Goal: Transaction & Acquisition: Purchase product/service

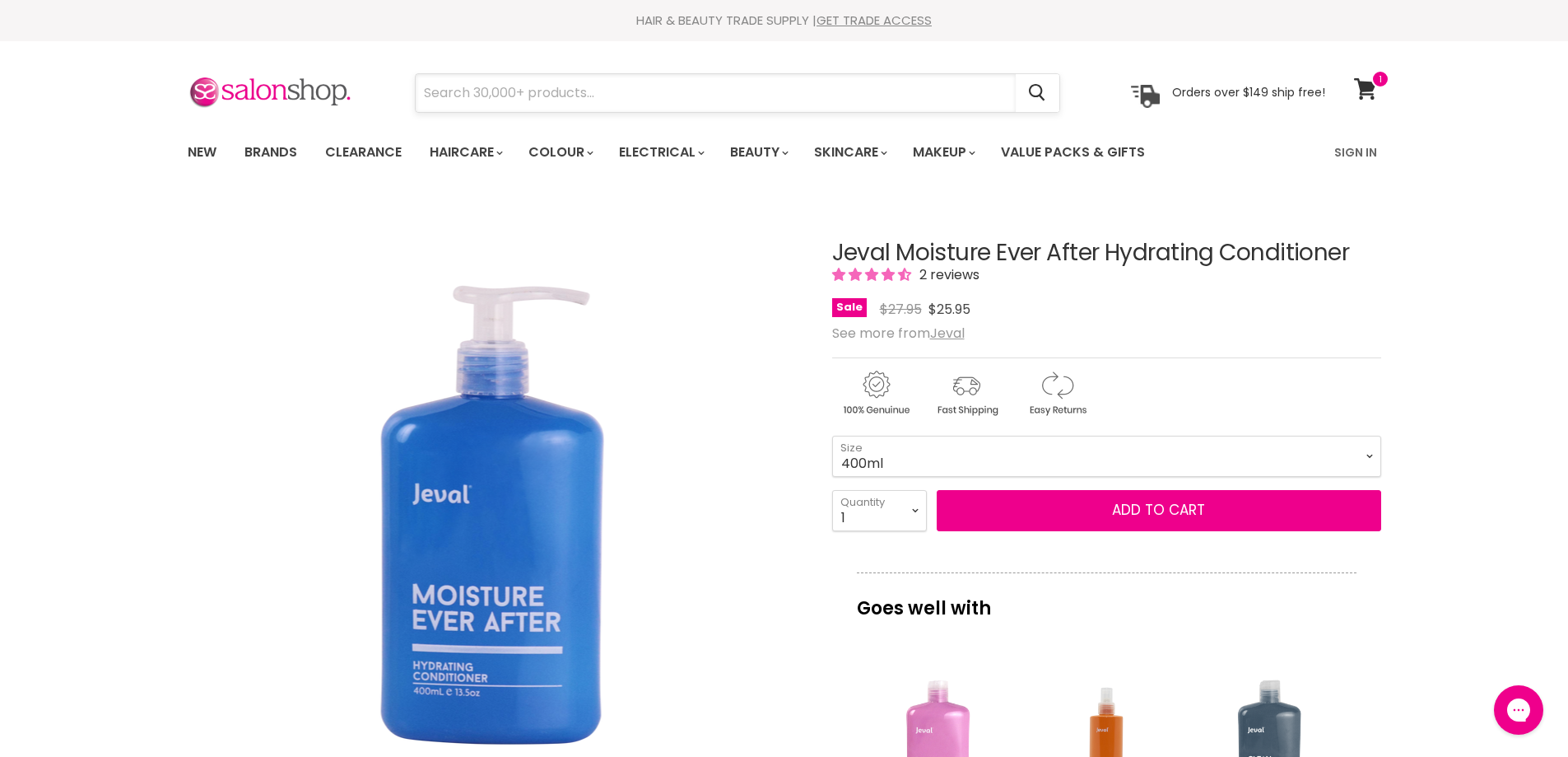
click at [571, 102] on input "Search" at bounding box center [715, 93] width 600 height 38
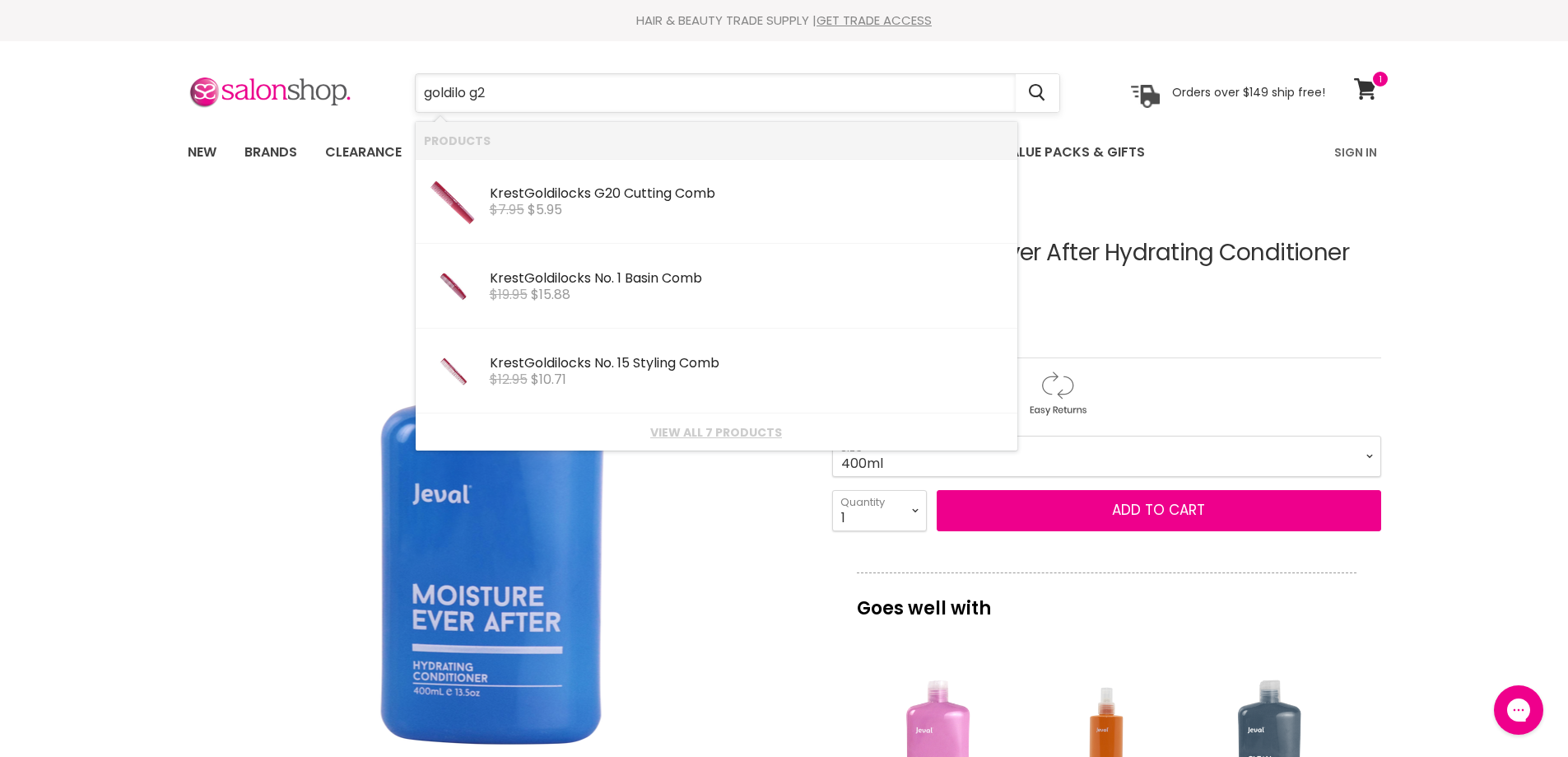
type input "goldilo g20"
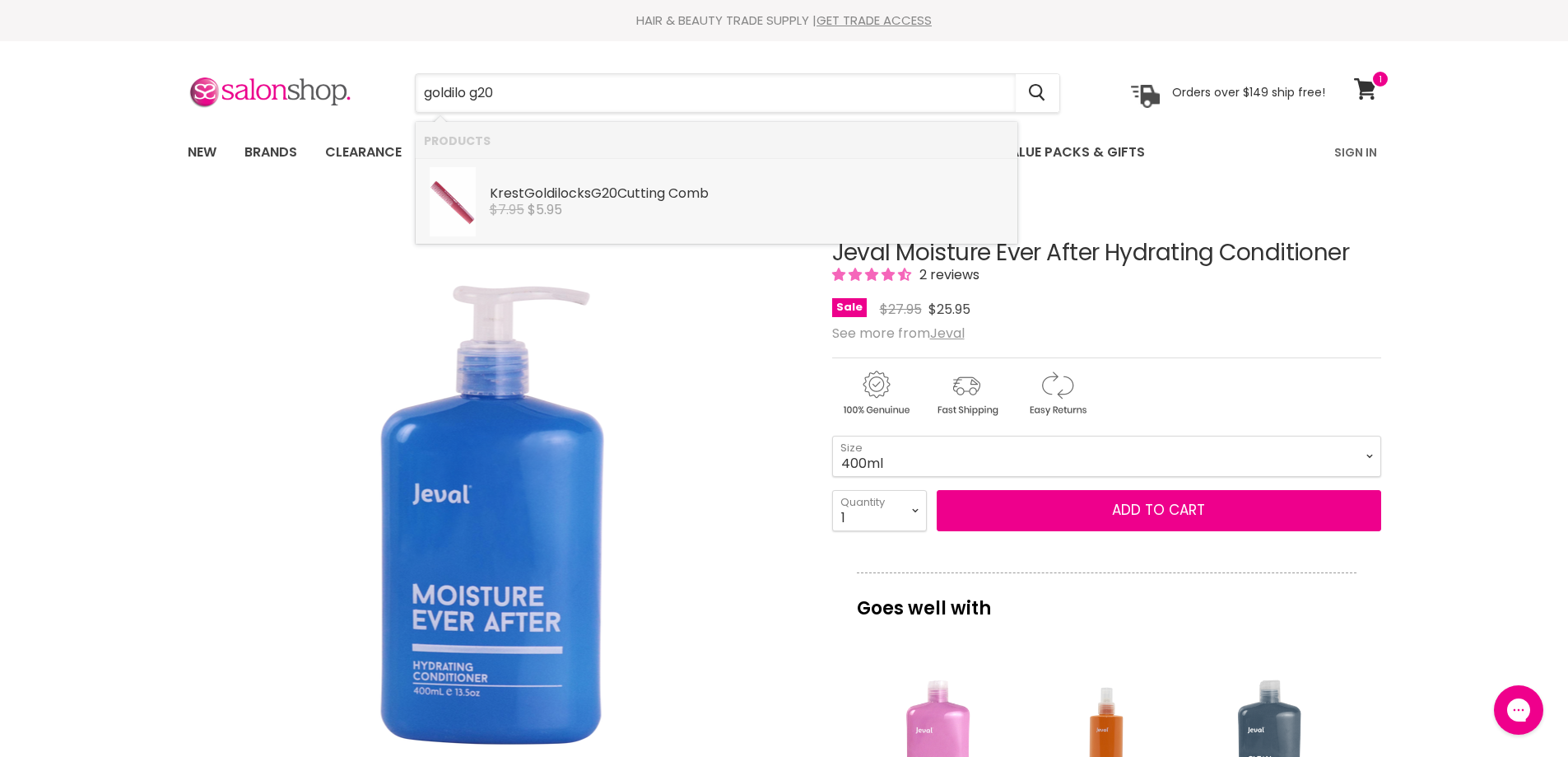
click at [621, 208] on div "$7.95 $5.95" at bounding box center [750, 210] width 519 height 15
